Goal: Find specific page/section: Find specific page/section

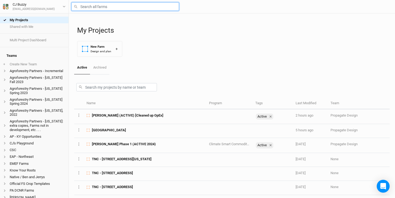
click at [122, 5] on input "text" at bounding box center [124, 6] width 107 height 8
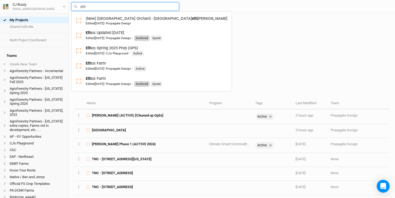
type input "etho"
type input "ethos Updated [DATE]"
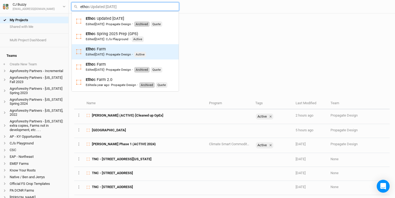
click at [111, 52] on div "Edited [DATE] · Propagate Design · Active" at bounding box center [116, 54] width 60 height 5
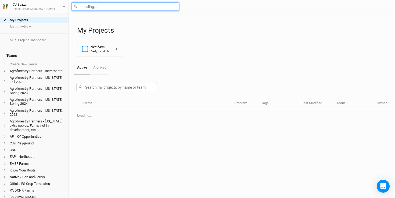
click at [84, 9] on input "text" at bounding box center [124, 6] width 107 height 8
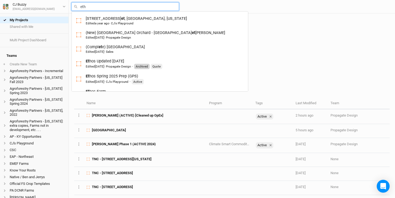
type input "etho"
type input "ethos Updated [DATE]"
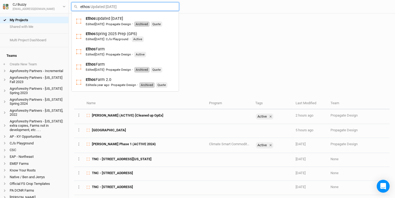
type input "ethose"
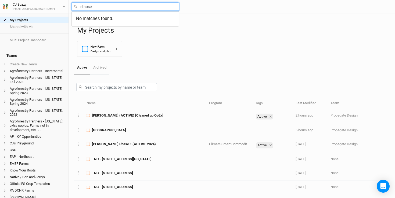
type input "ethos"
type input "ethos Updated [DATE]"
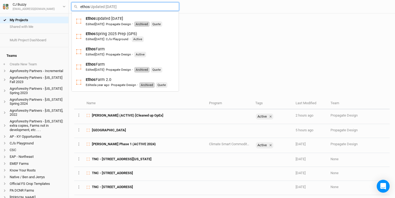
type input "ethos g"
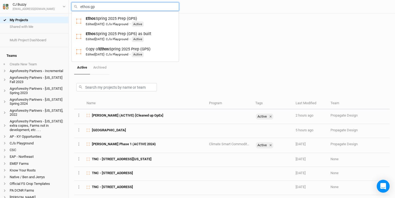
type input "ethos gps"
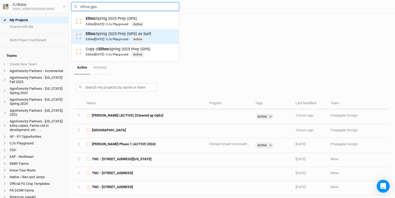
click at [104, 38] on span "[DATE]" at bounding box center [99, 39] width 9 height 4
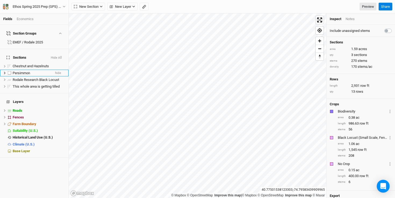
click at [30, 71] on span "Persimmon" at bounding box center [21, 73] width 17 height 4
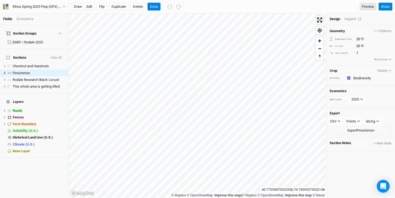
click at [348, 21] on div "Inspect" at bounding box center [353, 19] width 19 height 5
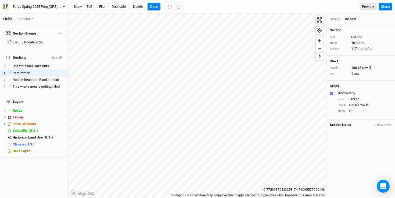
click at [34, 6] on div "Ethos Spring 2025 Prep (GPS) as built" at bounding box center [38, 6] width 50 height 5
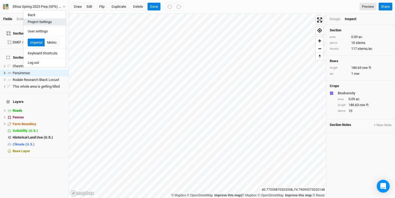
click at [32, 22] on button "Project Settings" at bounding box center [44, 22] width 42 height 7
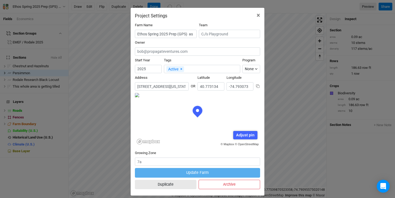
scroll to position [27, 63]
click at [160, 88] on input "[STREET_ADDRESS][US_STATE]" at bounding box center [162, 86] width 54 height 8
